Goal: Task Accomplishment & Management: Manage account settings

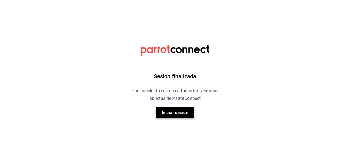
click at [173, 116] on button "Iniciar sesión" at bounding box center [175, 113] width 38 height 12
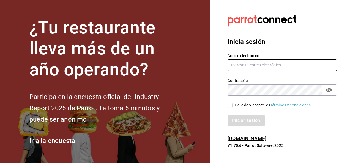
type input "administracion@donmacizo.com"
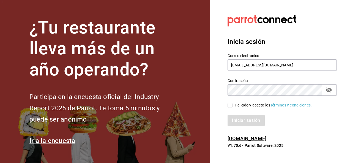
click at [229, 107] on input "He leído y acepto los Términos y condiciones." at bounding box center [229, 105] width 5 height 5
checkbox input "true"
click at [236, 122] on button "Iniciar sesión" at bounding box center [245, 121] width 37 height 12
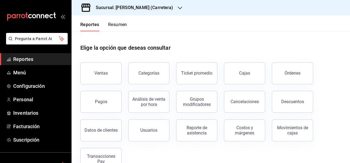
click at [42, 58] on span "Reportes" at bounding box center [40, 59] width 54 height 7
